Goal: Communication & Community: Answer question/provide support

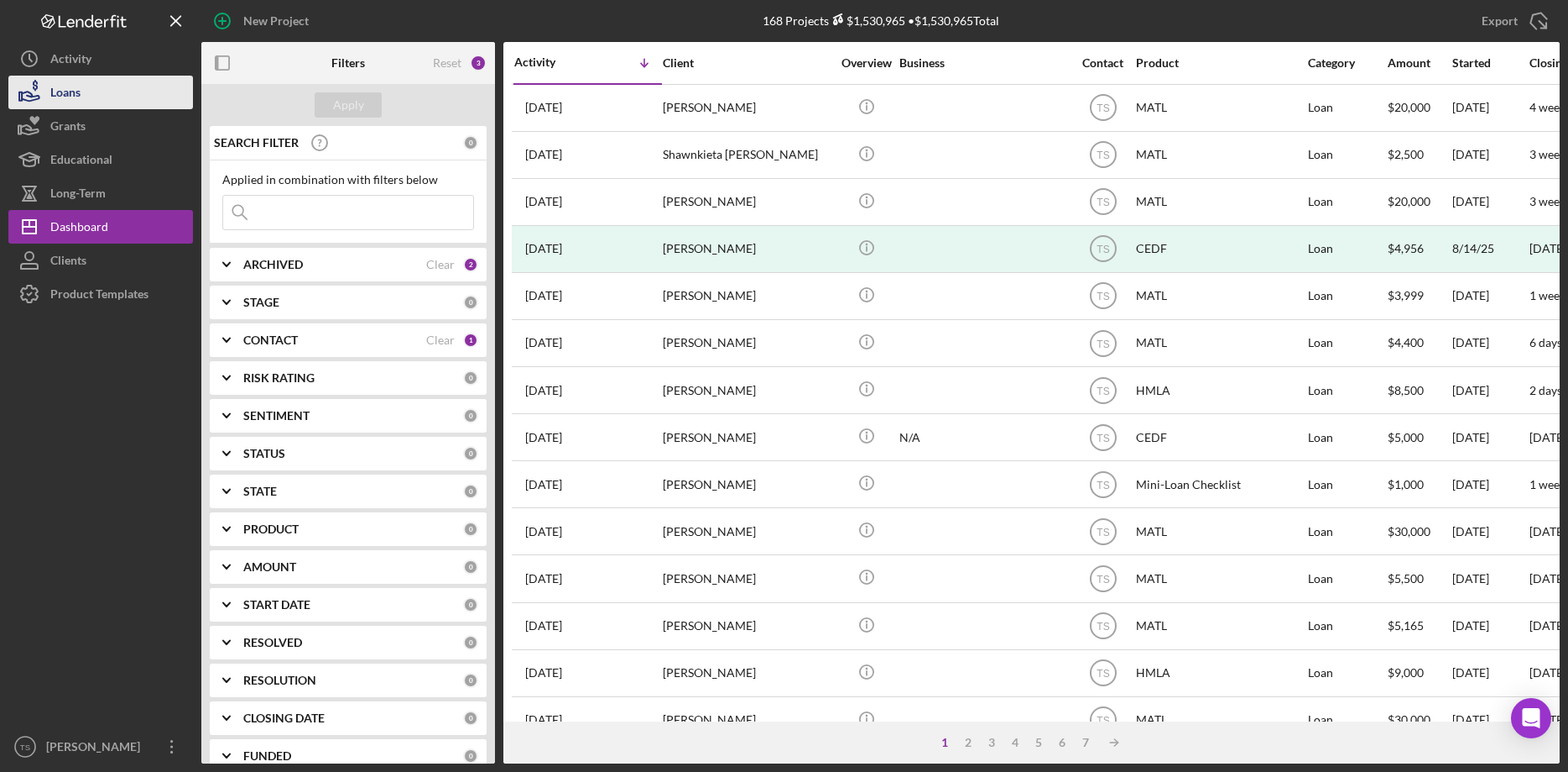
click at [67, 91] on div "Loans" at bounding box center [66, 95] width 31 height 38
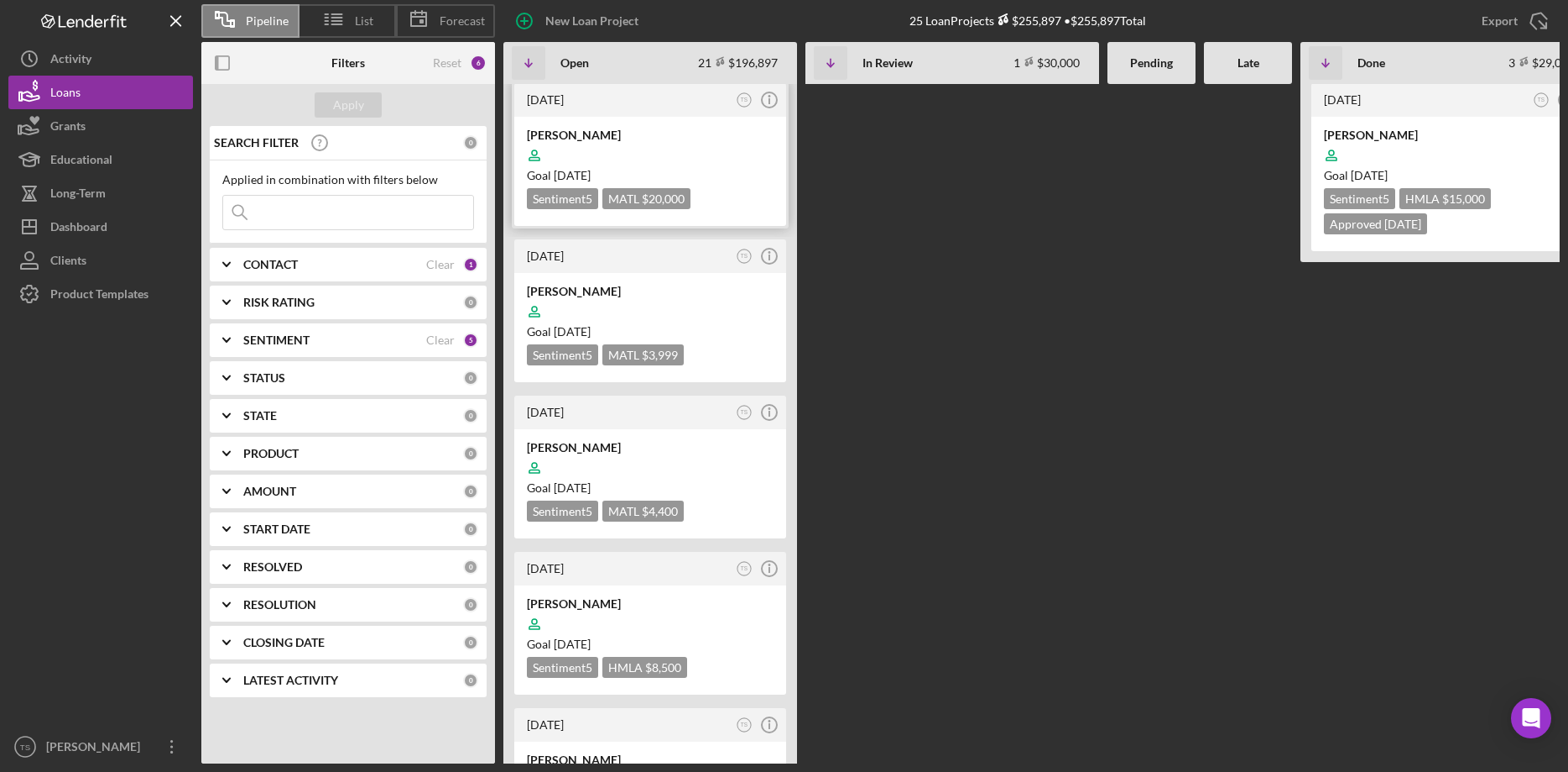
scroll to position [514, 0]
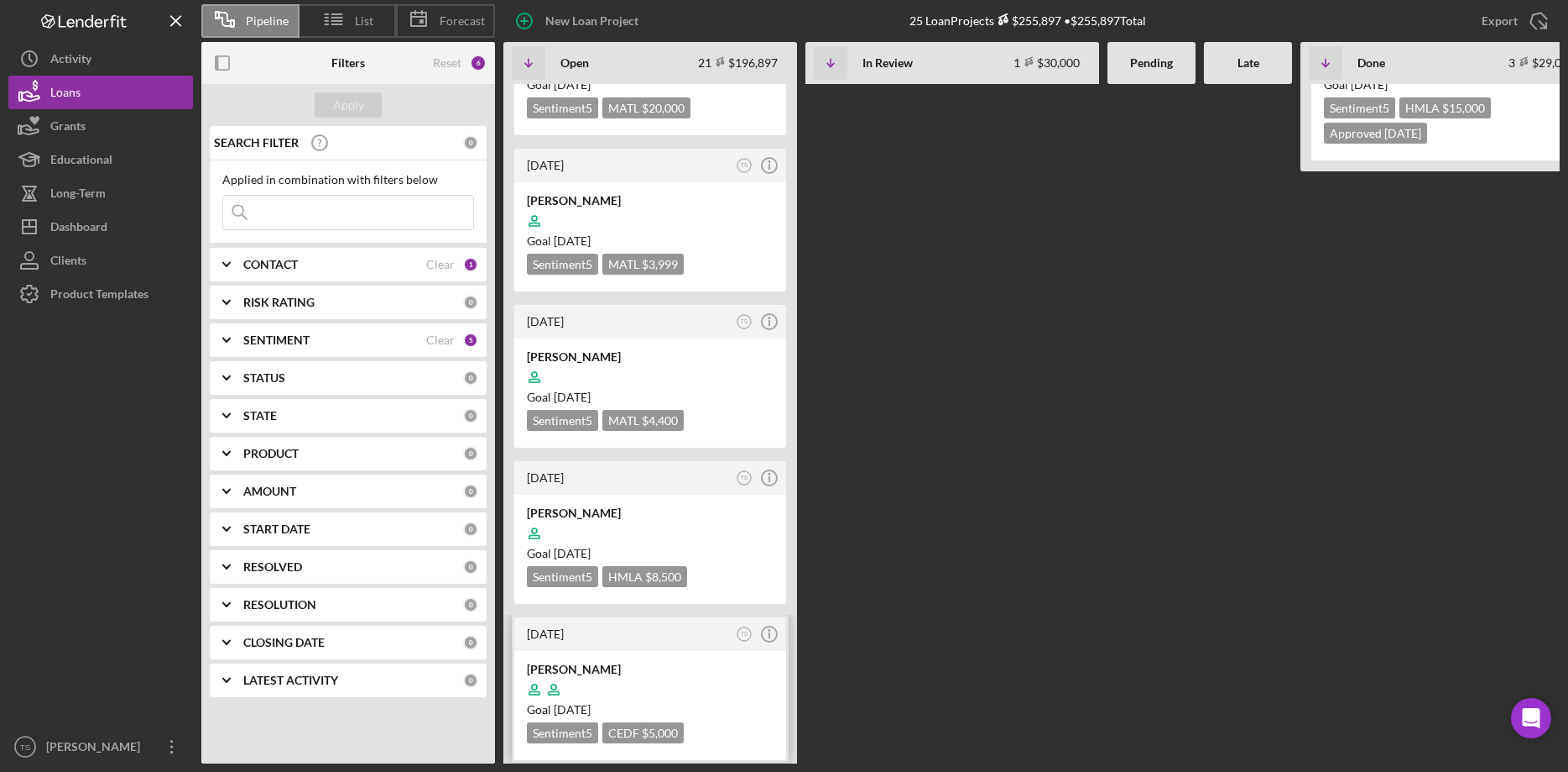
click at [596, 674] on div at bounding box center [650, 689] width 246 height 32
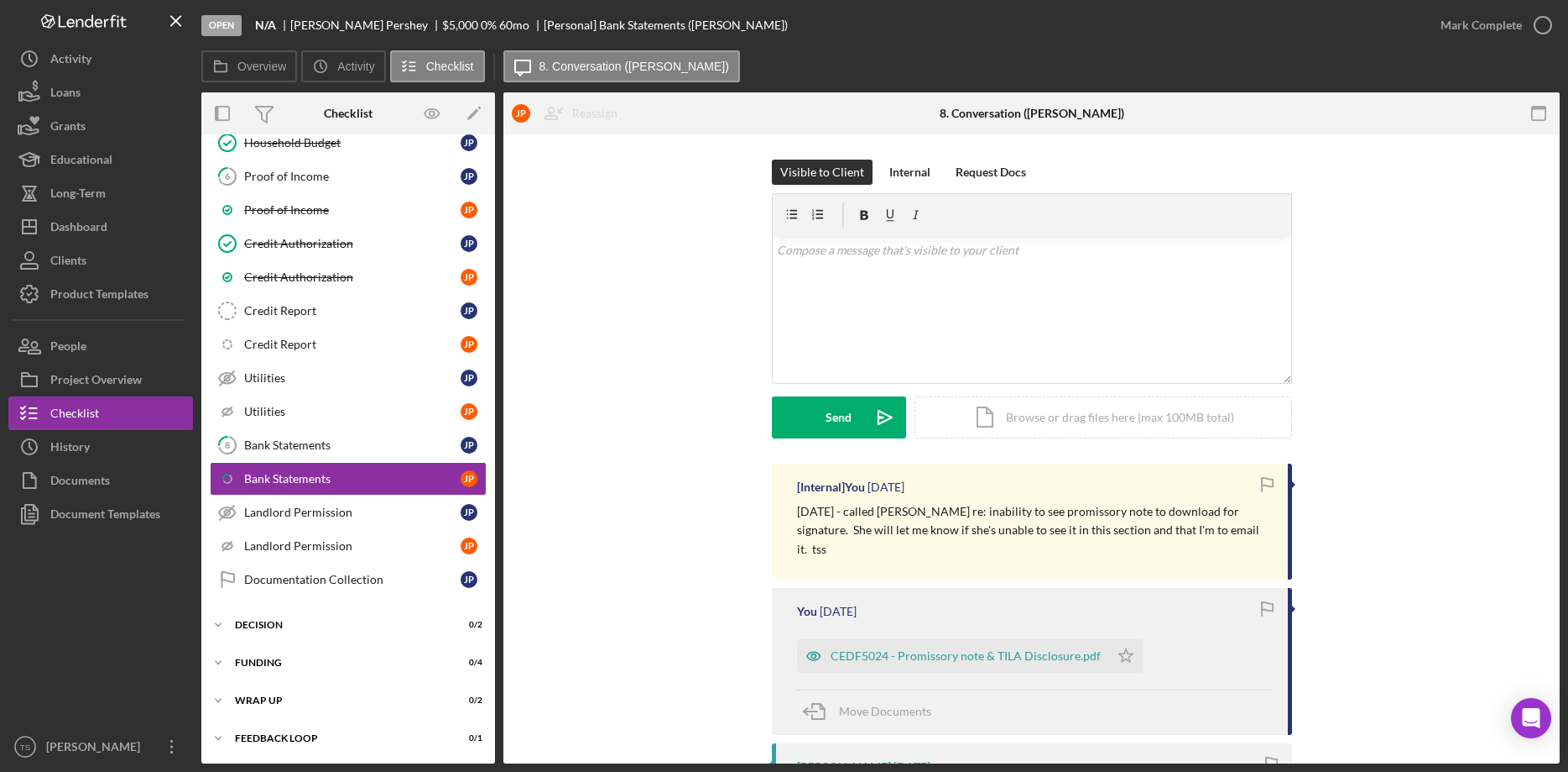
scroll to position [127, 0]
click at [1534, 356] on div "Visible to Client Internal Request Docs v Color teal Color pink Remove color Ad…" at bounding box center [1032, 311] width 1006 height 304
click at [876, 273] on div "v Color teal Color pink Remove color Add row above Add row below Add column bef…" at bounding box center [1031, 310] width 519 height 147
click at [315, 573] on div "Documentation Collection" at bounding box center [352, 578] width 217 height 13
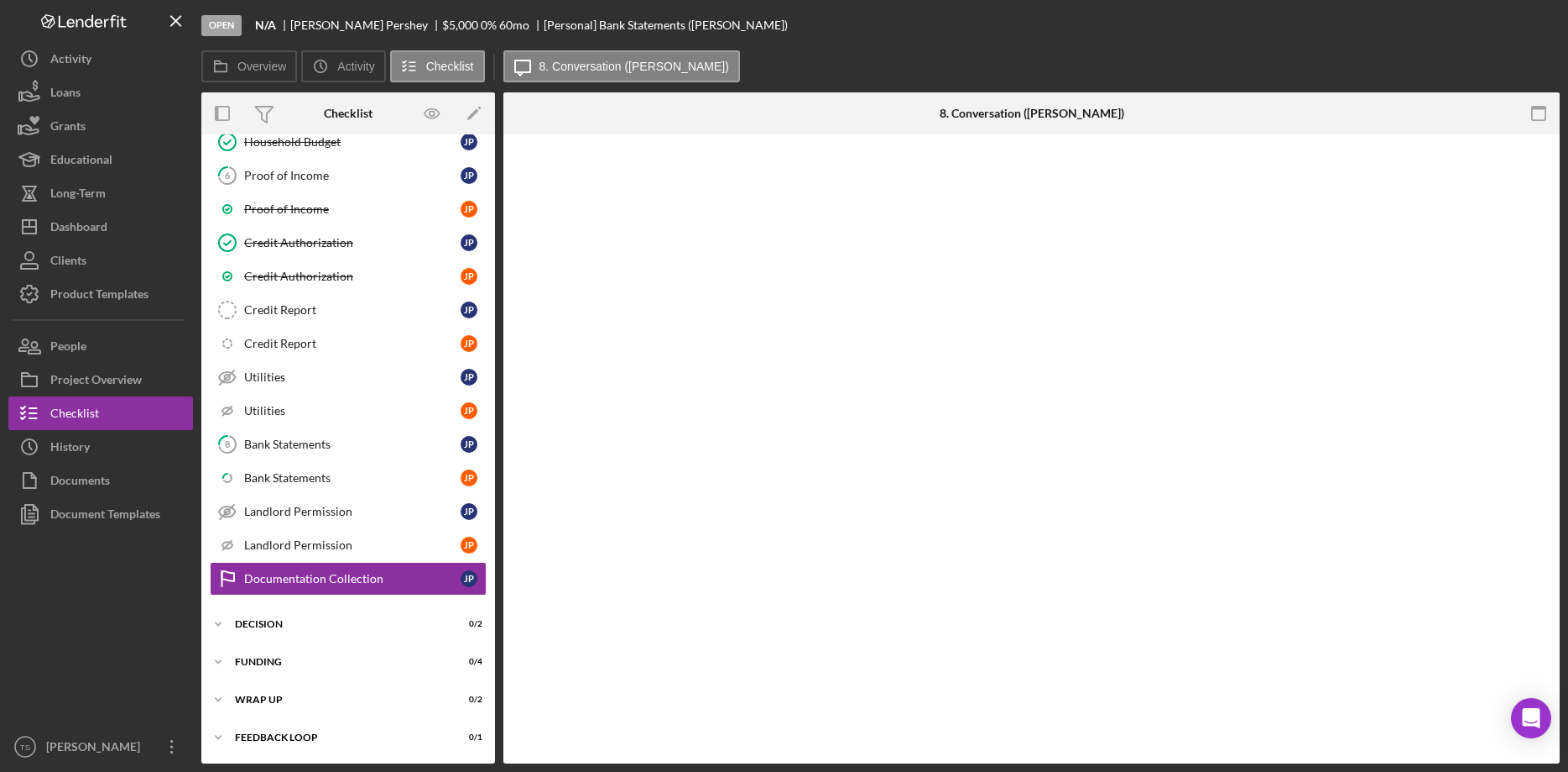
scroll to position [125, 0]
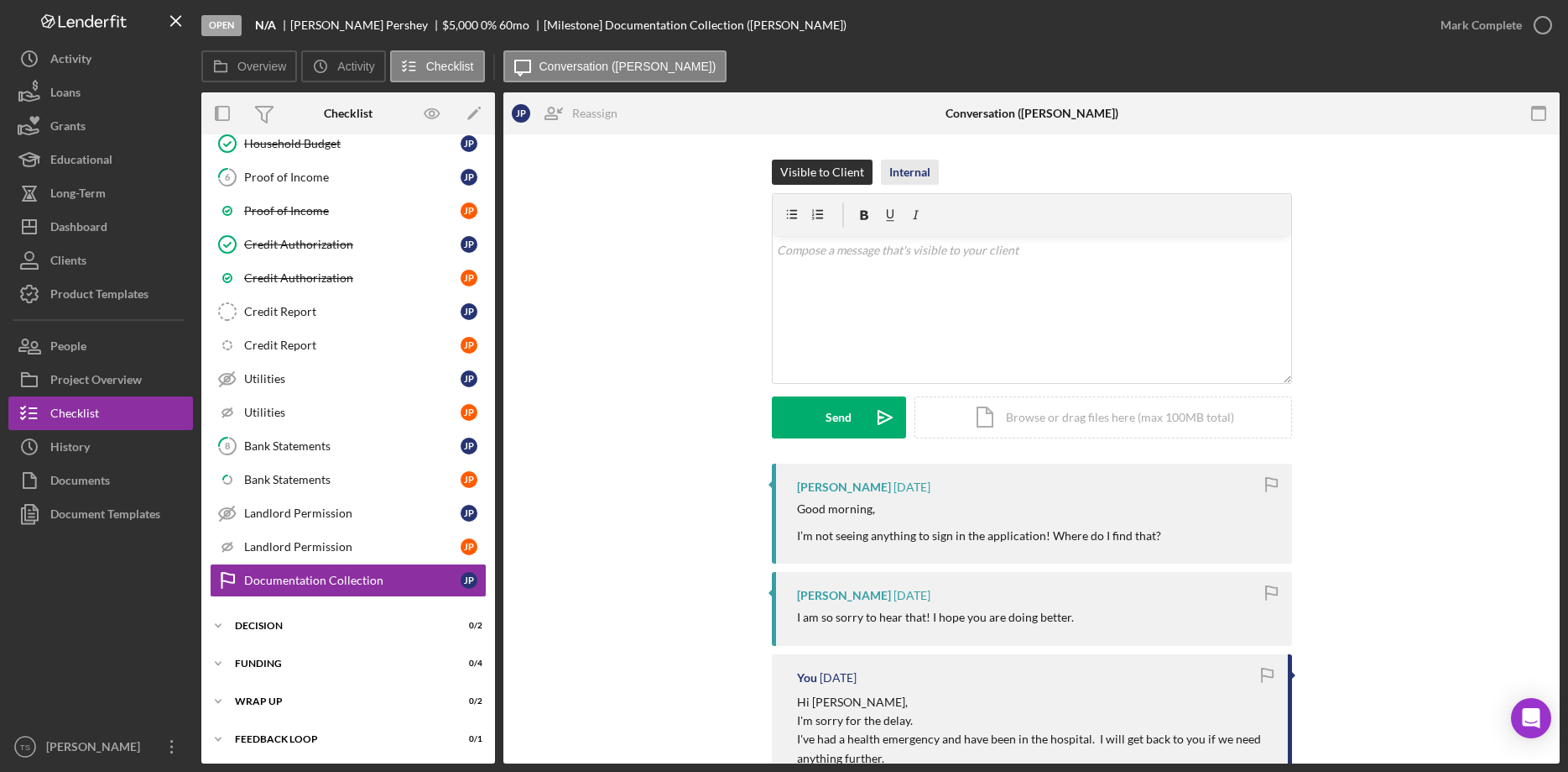
click at [910, 175] on div "Internal" at bounding box center [909, 172] width 41 height 25
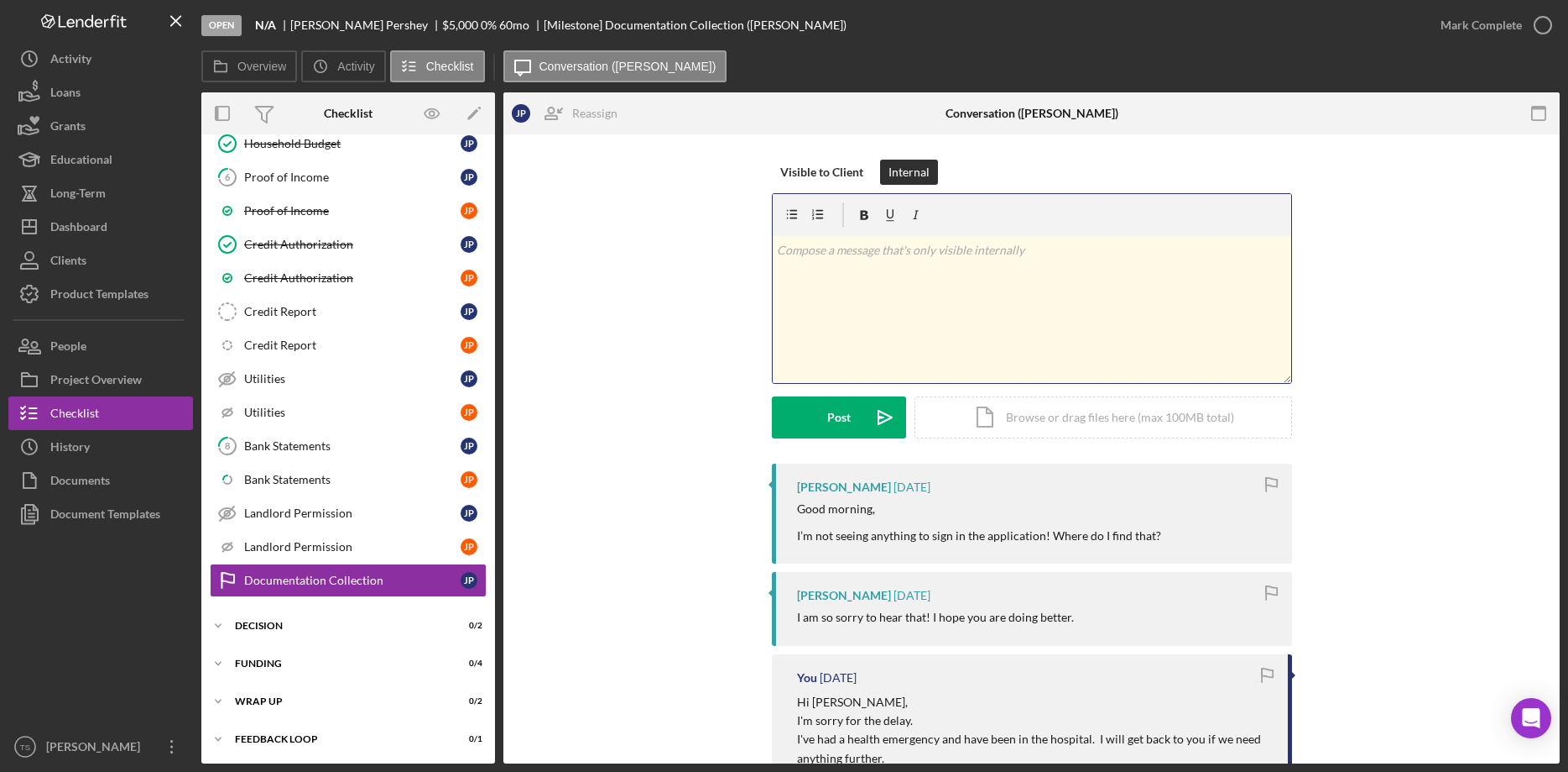
click at [889, 267] on div "v Color teal Color pink Remove color Add row above Add row below Add column bef…" at bounding box center [1031, 310] width 519 height 147
drag, startPoint x: 795, startPoint y: 253, endPoint x: 762, endPoint y: 250, distance: 33.1
click at [773, 250] on div "v Color teal Color pink Remove color Add row above Add row below Add column bef…" at bounding box center [1031, 310] width 519 height 147
click at [780, 175] on div "Visible to Client" at bounding box center [821, 172] width 83 height 25
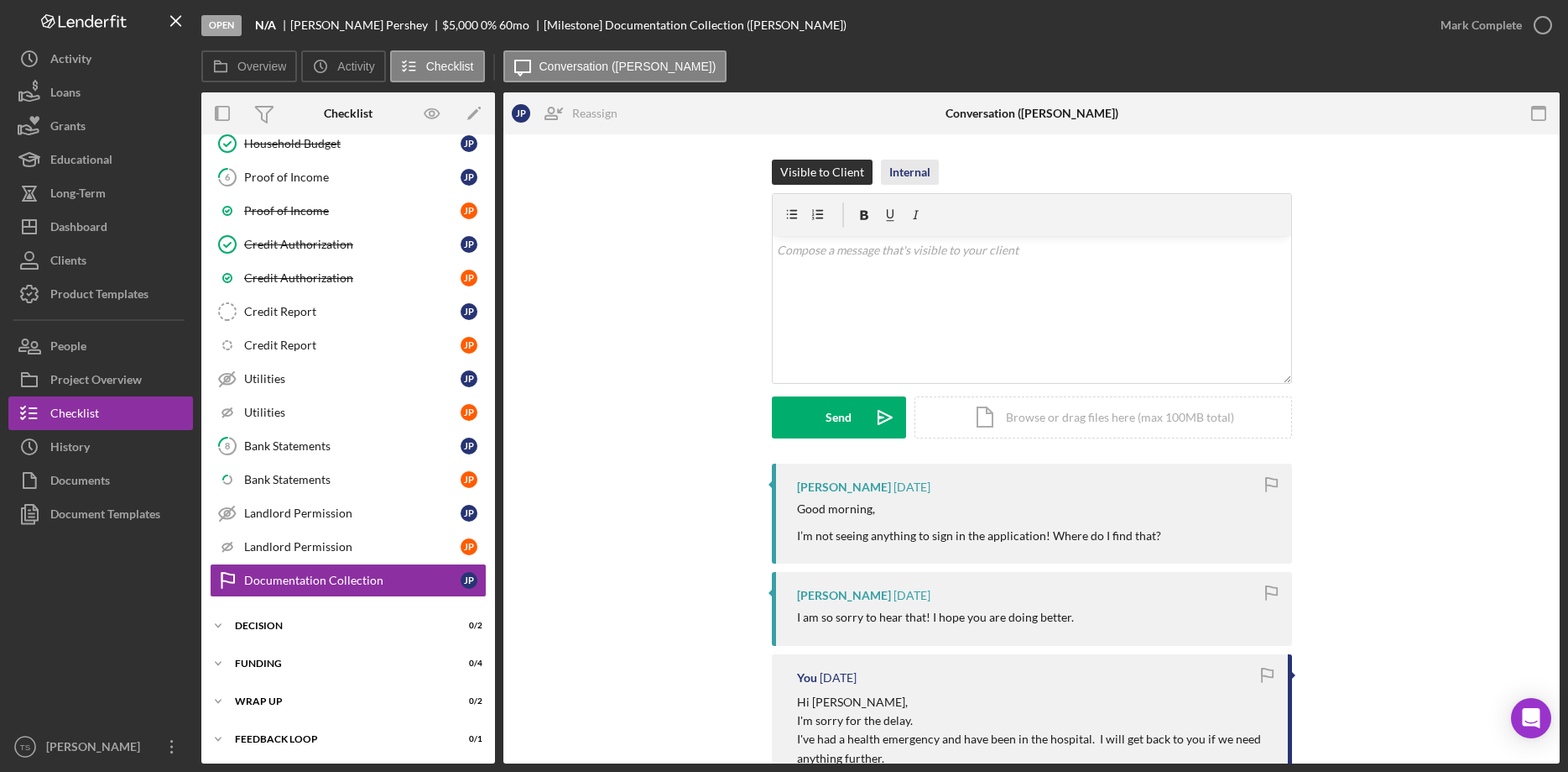
click at [917, 177] on div "Internal" at bounding box center [909, 172] width 41 height 25
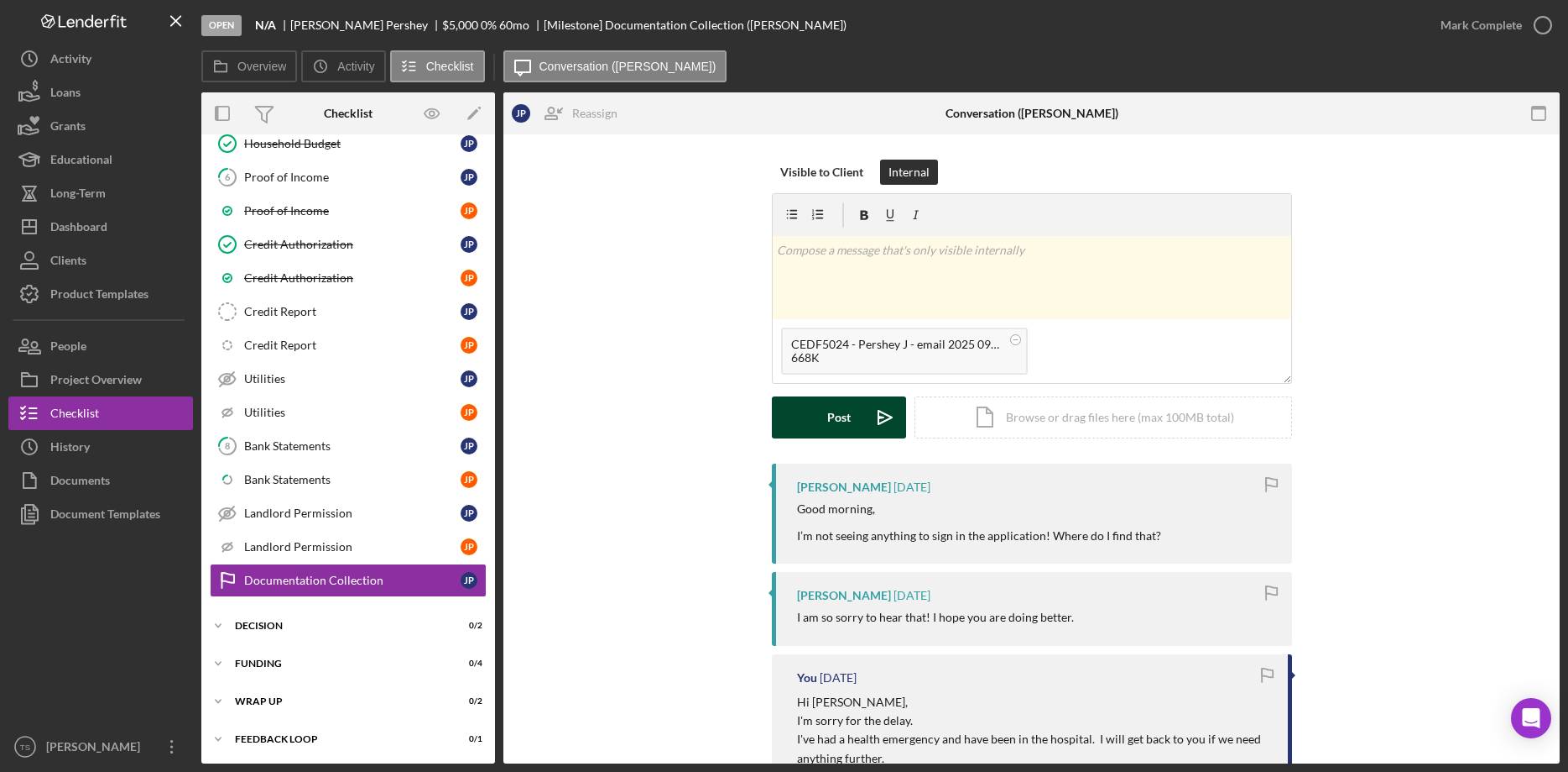
click at [844, 422] on div "Post" at bounding box center [838, 418] width 24 height 42
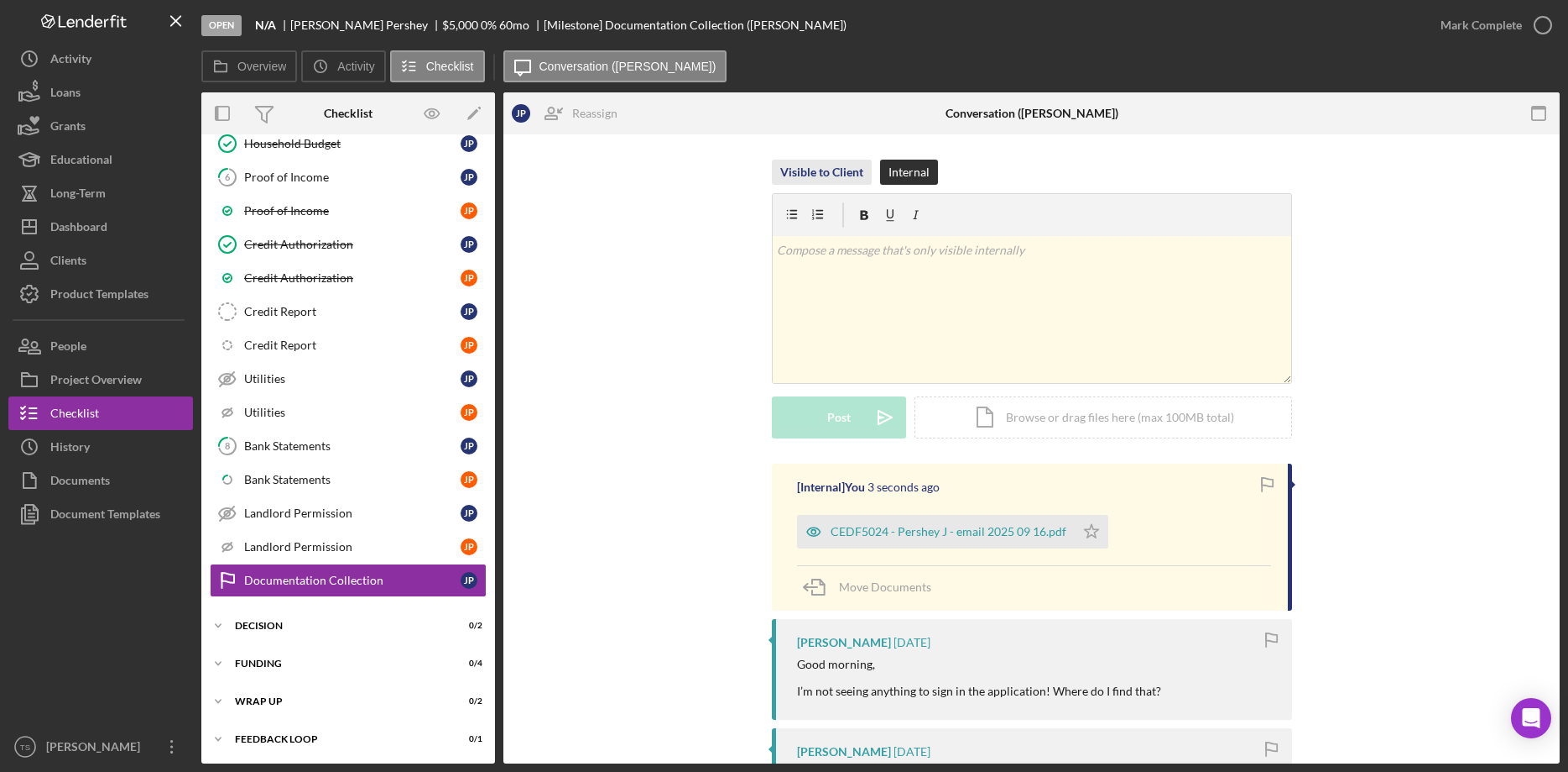
click at [811, 160] on div "Visible to Client" at bounding box center [821, 172] width 83 height 25
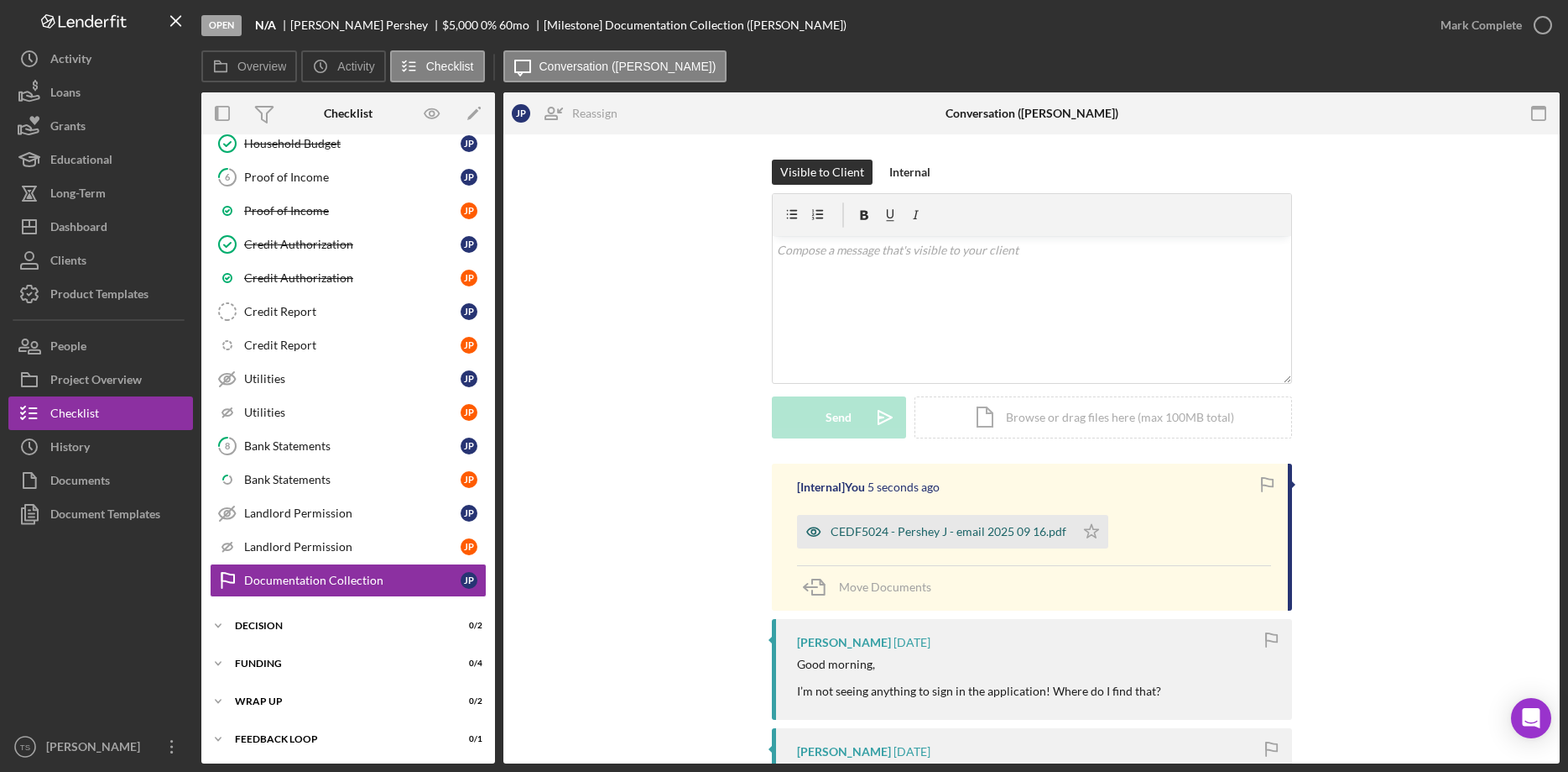
click at [947, 529] on div "CEDF5024 - Pershey J - email 2025 09 16.pdf" at bounding box center [948, 531] width 236 height 13
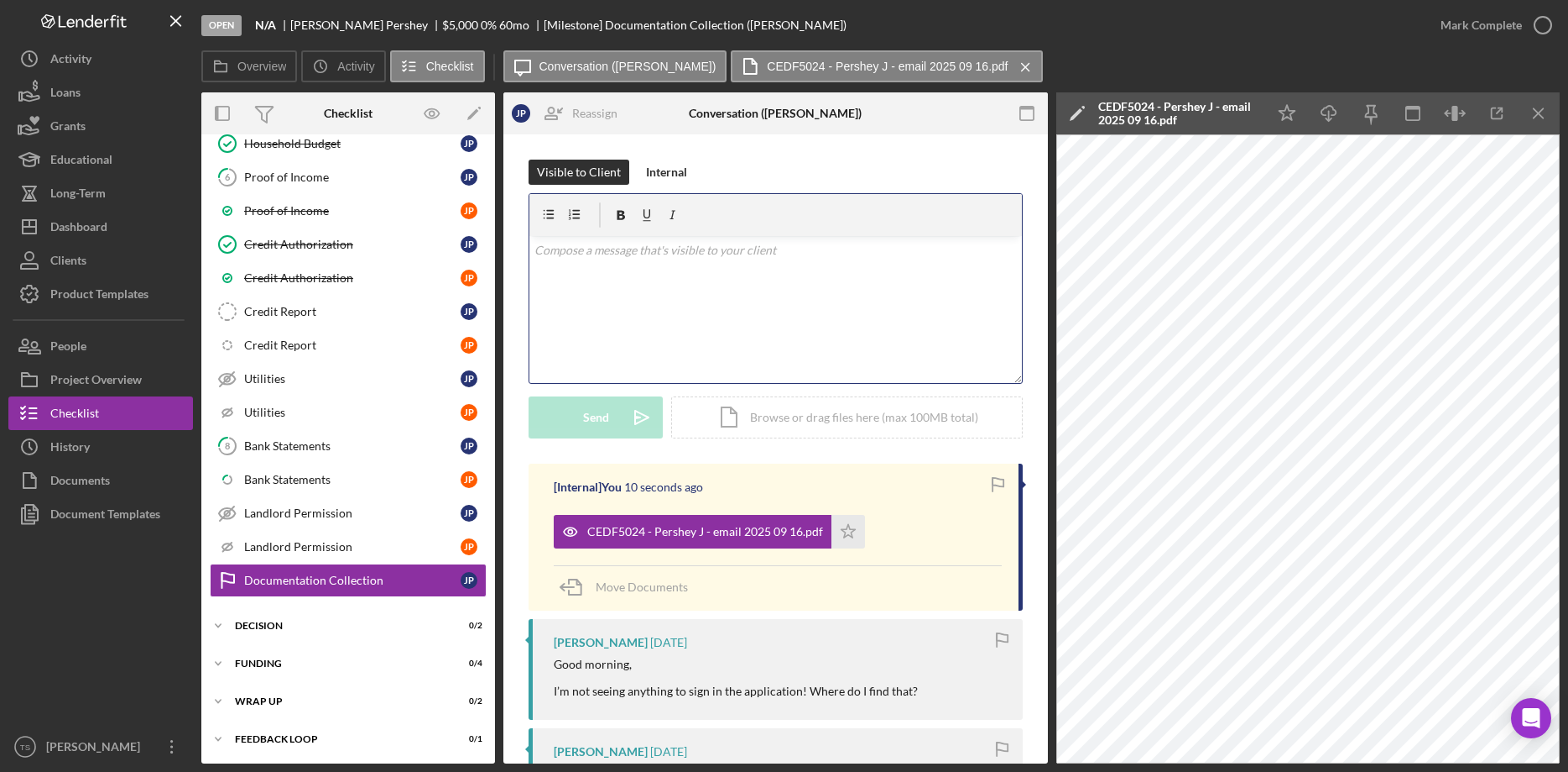
click at [627, 263] on div "v Color teal Color pink Remove color Add row above Add row below Add column bef…" at bounding box center [775, 310] width 493 height 147
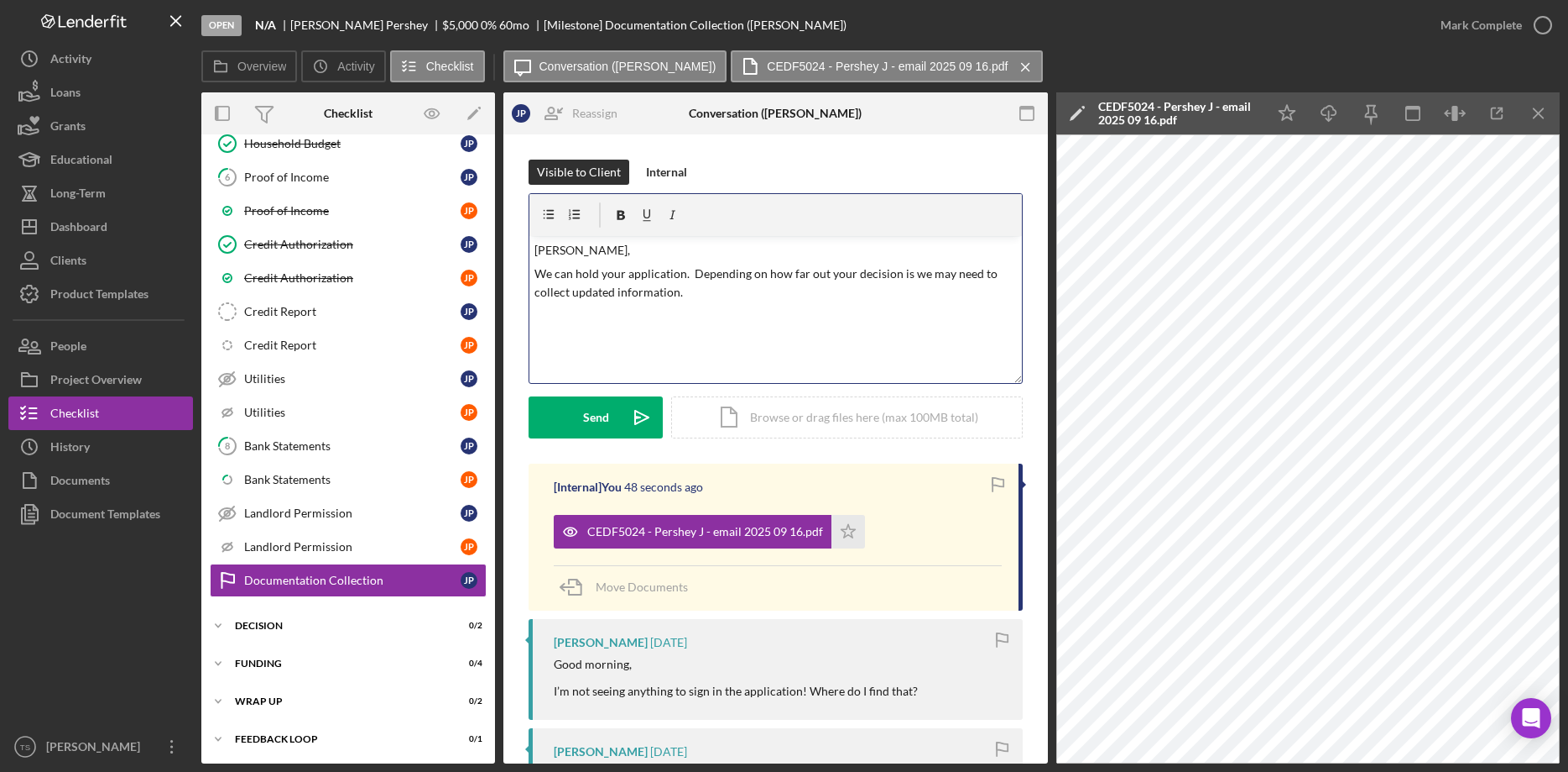
click at [536, 243] on p "[PERSON_NAME]," at bounding box center [776, 249] width 483 height 18
click at [692, 300] on p "We can hold your application. Depending on how far out your decision is we may …" at bounding box center [776, 284] width 483 height 38
click at [565, 361] on p at bounding box center [776, 362] width 483 height 18
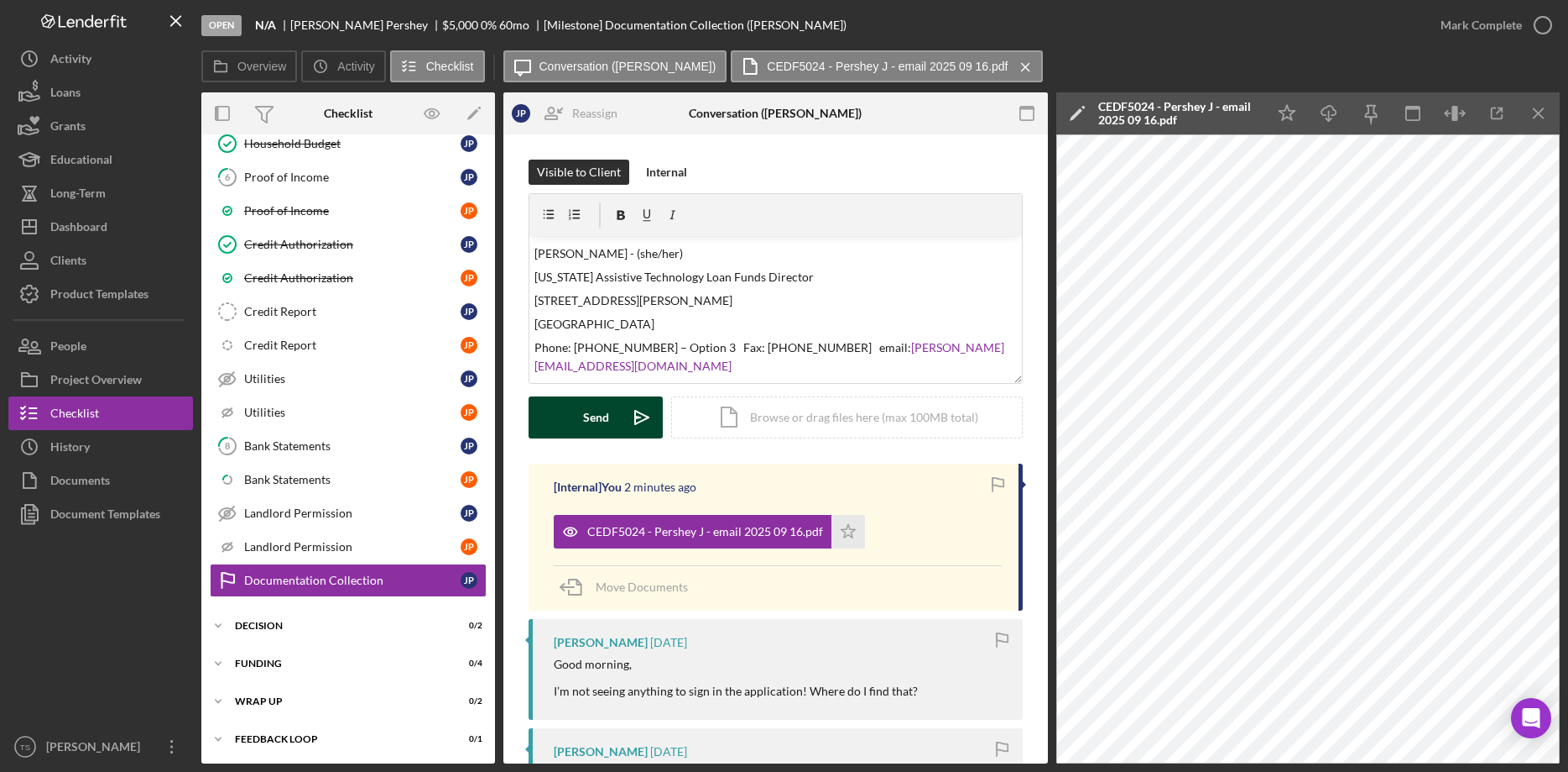
click at [594, 422] on div "Send" at bounding box center [596, 418] width 26 height 42
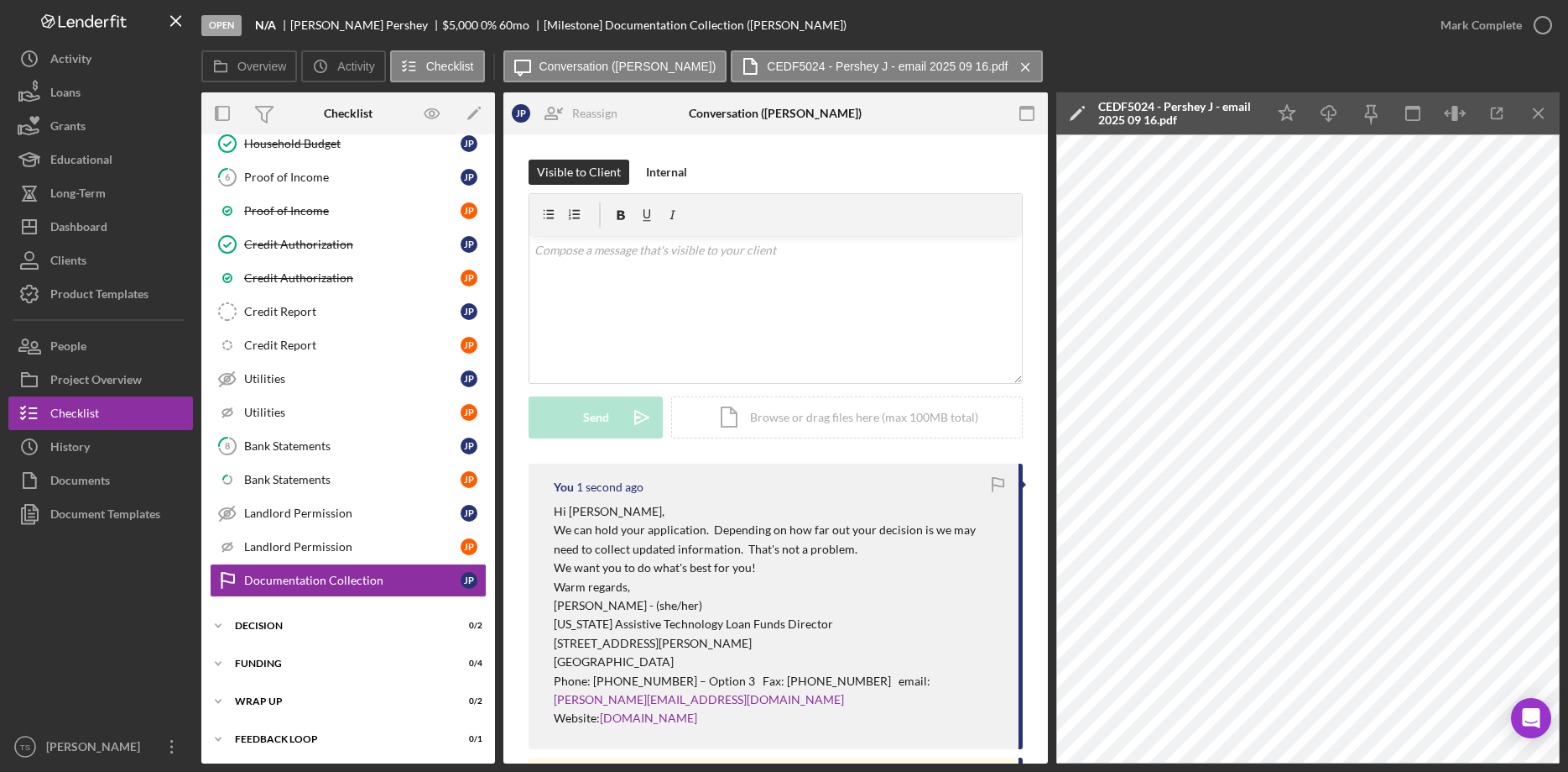
scroll to position [0, 0]
click at [55, 93] on div "Loans" at bounding box center [66, 95] width 31 height 38
